Goal: Navigation & Orientation: Find specific page/section

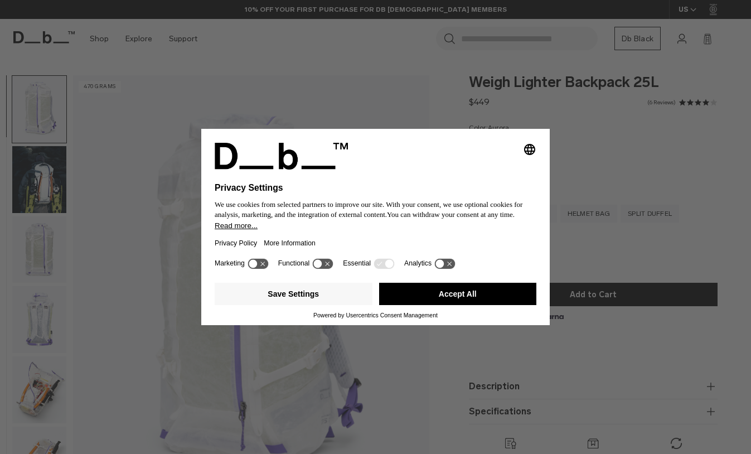
click at [394, 268] on icon at bounding box center [390, 264] width 8 height 8
click at [301, 295] on button "Save Settings" at bounding box center [294, 294] width 158 height 22
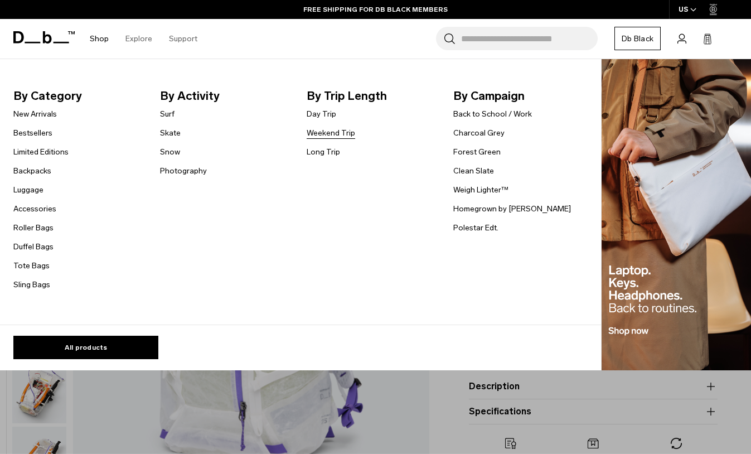
click at [319, 131] on link "Weekend Trip" at bounding box center [331, 133] width 49 height 12
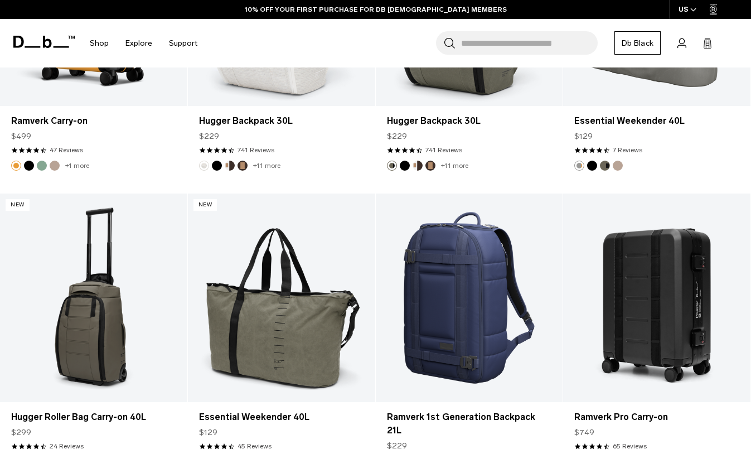
scroll to position [2842, 0]
